Goal: Browse casually

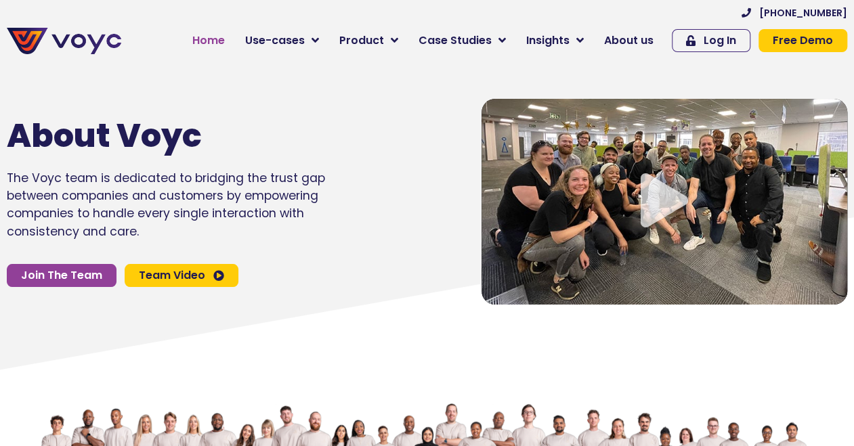
drag, startPoint x: 0, startPoint y: 0, endPoint x: 230, endPoint y: 41, distance: 233.8
click at [225, 41] on span "Home" at bounding box center [208, 40] width 32 height 16
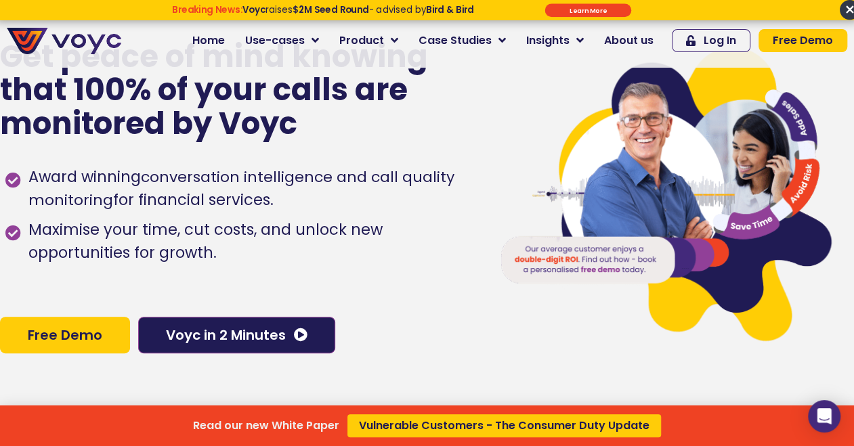
scroll to position [47, 0]
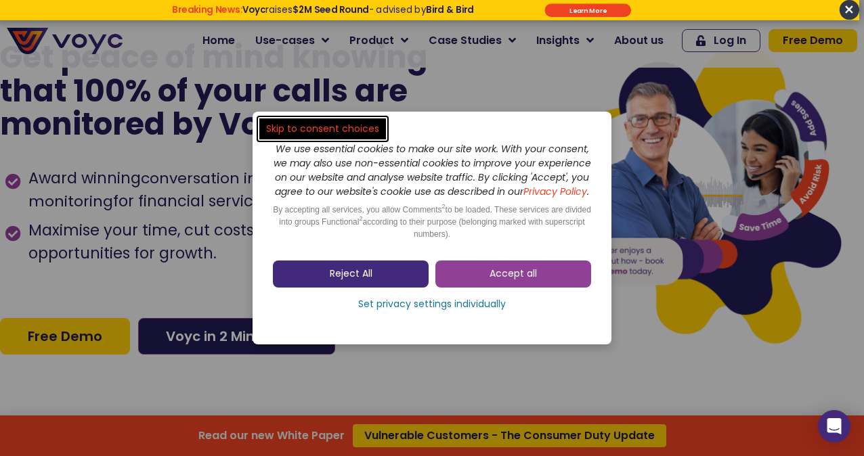
click at [404, 282] on link "Reject All" at bounding box center [351, 274] width 156 height 27
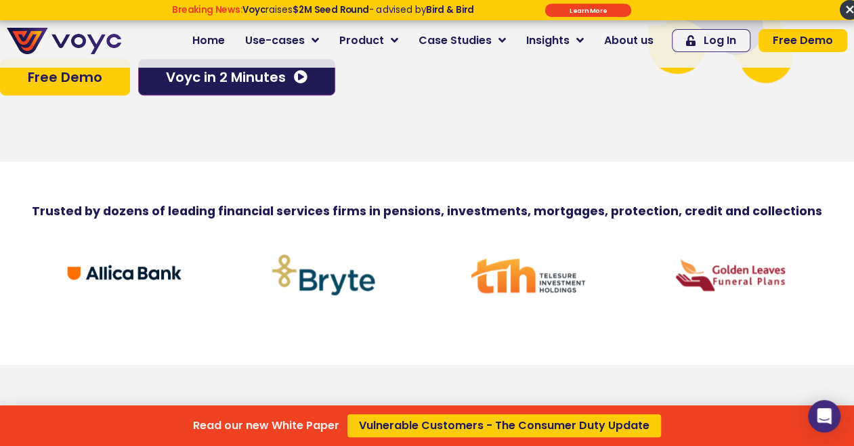
scroll to position [0, 0]
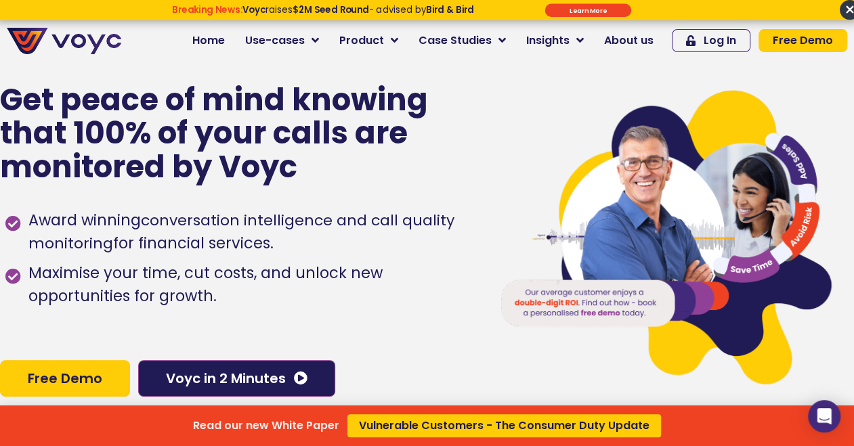
click at [512, 44] on div "Read our new White Paper Vulnerable Customers - The Consumer Duty Update" at bounding box center [427, 223] width 854 height 446
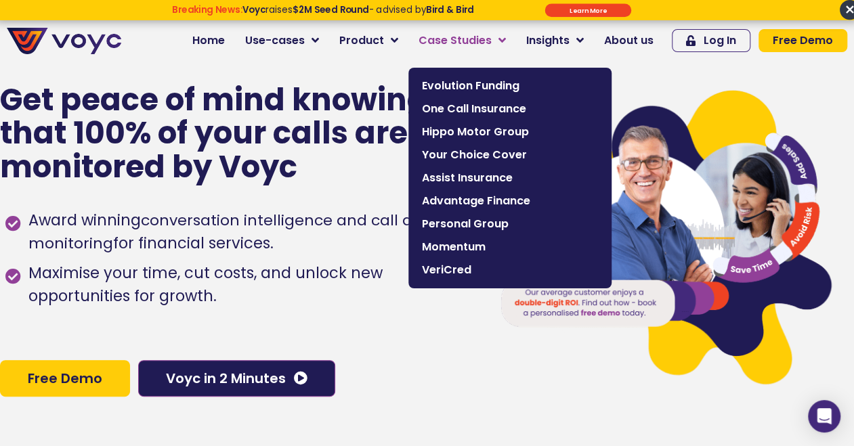
click at [506, 42] on icon at bounding box center [501, 41] width 7 height 12
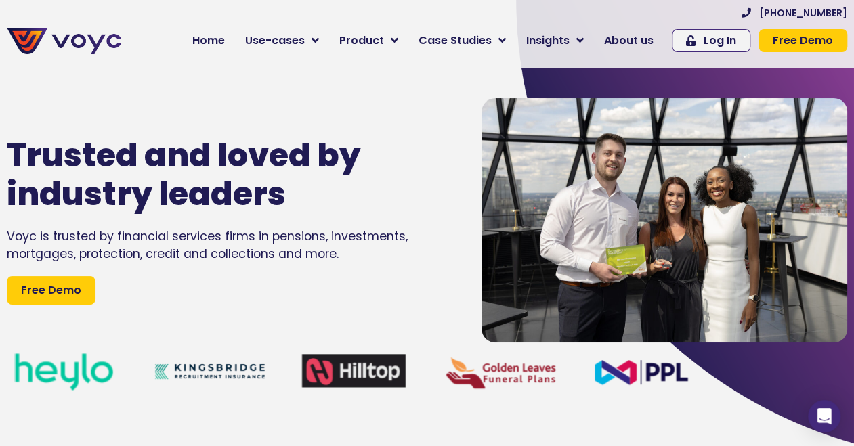
click at [506, 41] on icon at bounding box center [501, 41] width 7 height 12
